Goal: Task Accomplishment & Management: Manage account settings

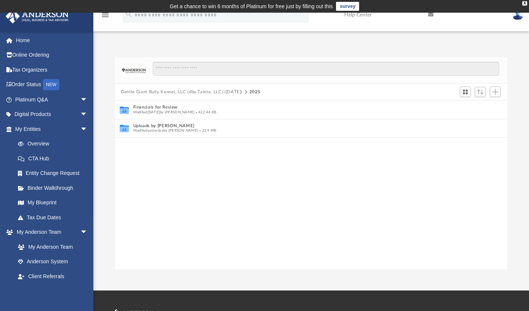
scroll to position [164, 386]
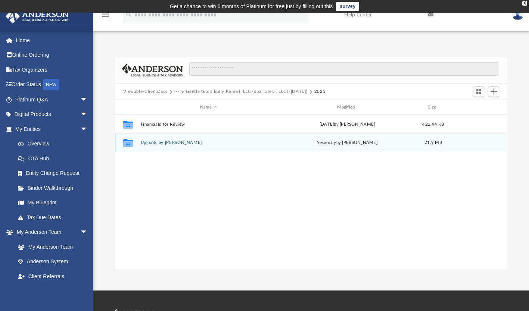
click at [168, 144] on button "Uploads by [PERSON_NAME]" at bounding box center [208, 143] width 135 height 5
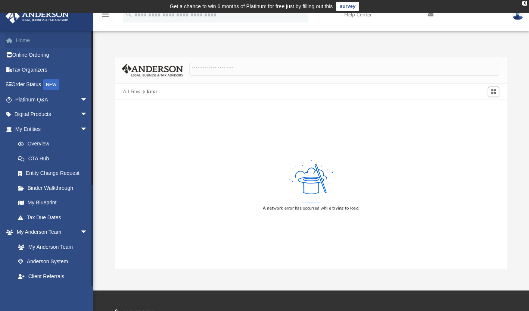
click at [28, 42] on link "Home" at bounding box center [52, 40] width 94 height 15
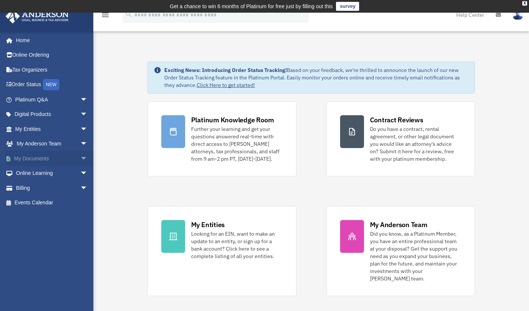
click at [61, 162] on link "My Documents arrow_drop_down" at bounding box center [52, 158] width 94 height 15
click at [80, 161] on span "arrow_drop_down" at bounding box center [87, 158] width 15 height 15
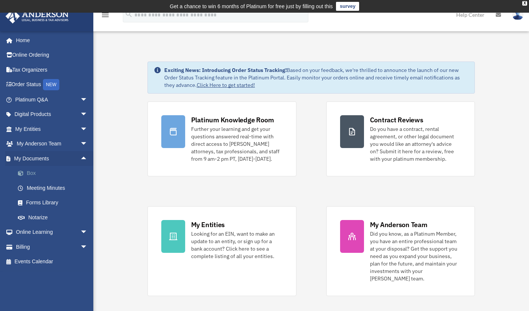
click at [38, 174] on link "Box" at bounding box center [54, 173] width 88 height 15
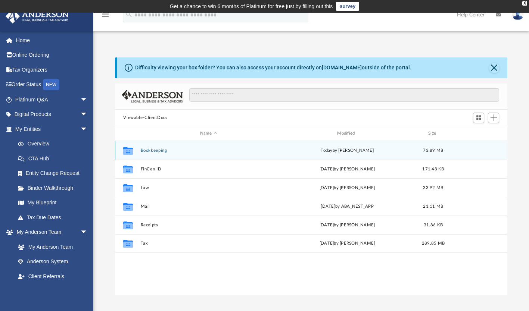
scroll to position [164, 386]
click at [156, 150] on button "Bookkeeping" at bounding box center [208, 150] width 135 height 5
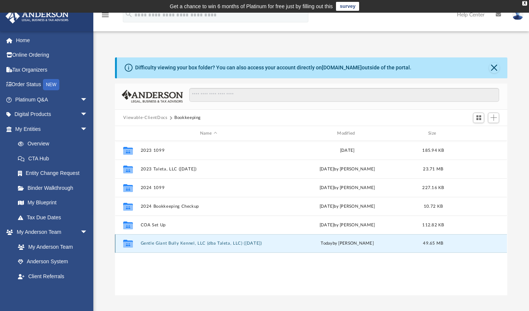
click at [171, 244] on button "Gentle Giant Bully Kennel, LLC (dba Taleta, LLC) ([DATE])" at bounding box center [208, 243] width 135 height 5
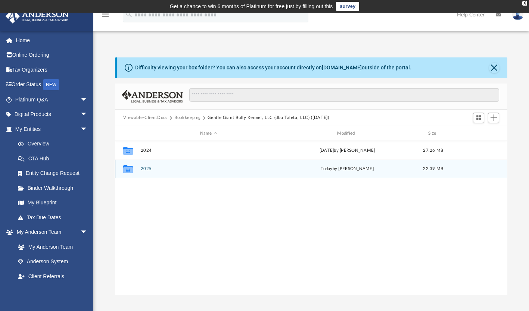
click at [146, 169] on button "2025" at bounding box center [208, 169] width 135 height 5
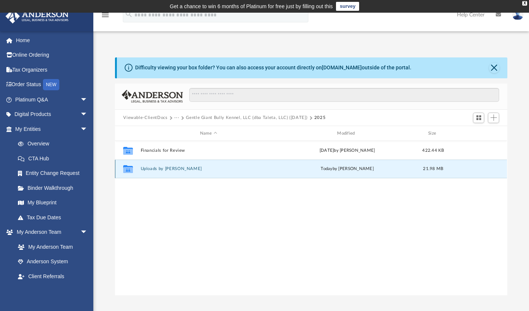
click at [161, 168] on button "Uploads by [PERSON_NAME]" at bounding box center [208, 169] width 135 height 5
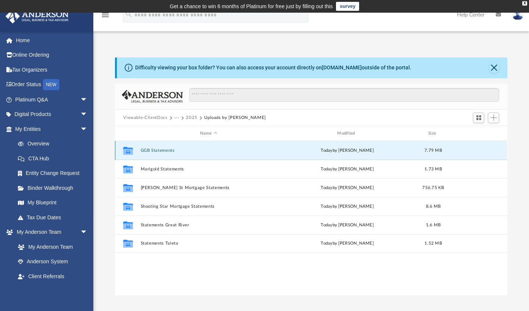
click at [165, 149] on button "GGB Statements" at bounding box center [208, 150] width 135 height 5
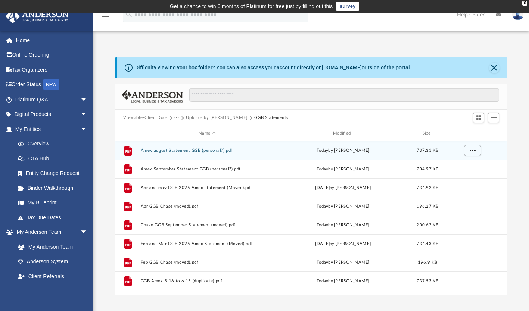
click at [478, 149] on button "More options" at bounding box center [472, 150] width 17 height 11
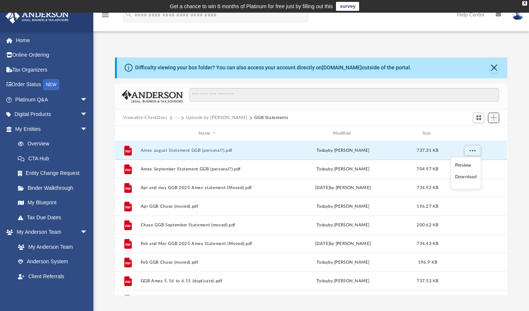
click at [492, 118] on span "Add" at bounding box center [493, 118] width 6 height 6
click at [475, 132] on li "Upload" at bounding box center [483, 133] width 24 height 8
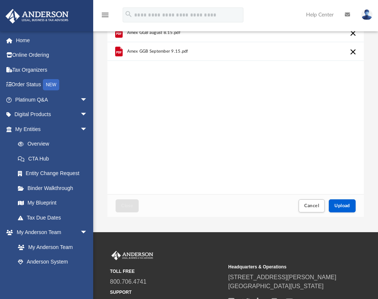
scroll to position [87, 0]
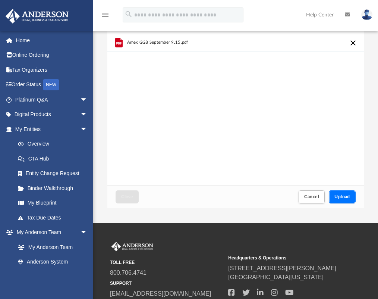
click at [344, 196] on span "Upload" at bounding box center [343, 196] width 16 height 4
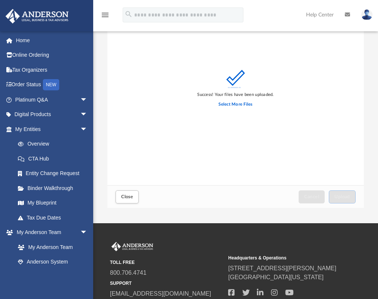
scroll to position [0, 0]
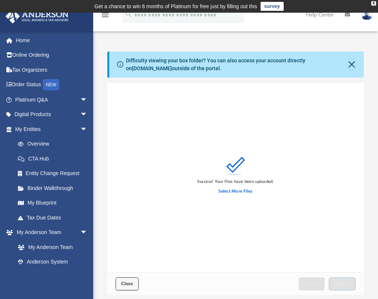
click at [126, 286] on span "Close" at bounding box center [127, 283] width 12 height 4
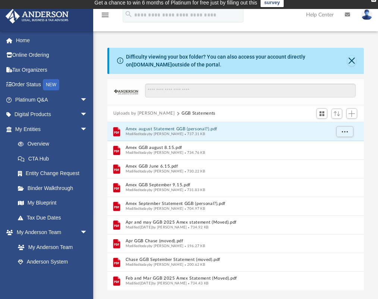
click at [352, 27] on link at bounding box center [348, 14] width 16 height 29
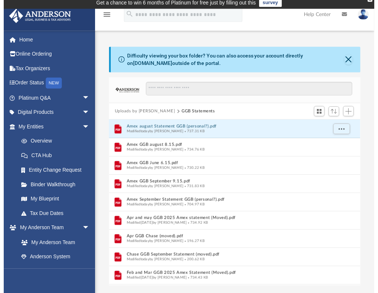
scroll to position [9, 0]
